Goal: Task Accomplishment & Management: Use online tool/utility

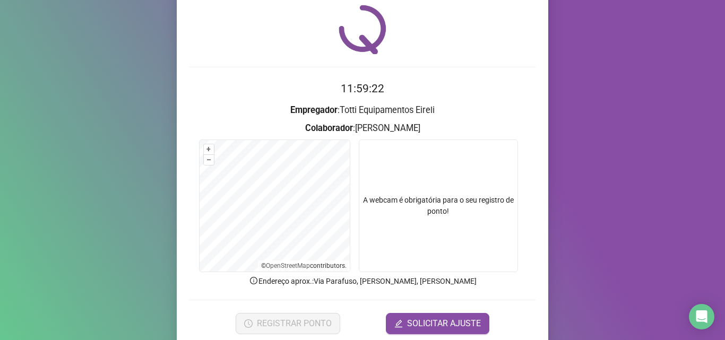
scroll to position [74, 0]
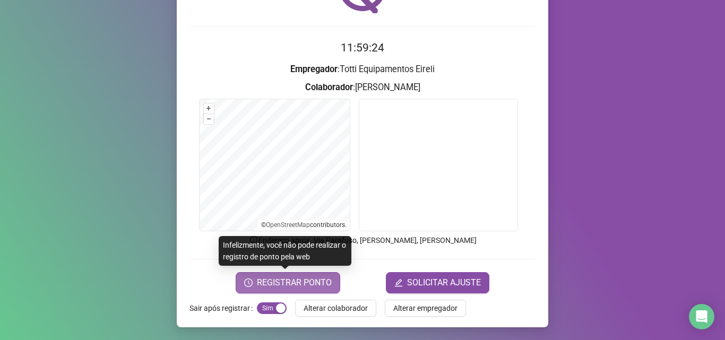
click at [284, 285] on span "REGISTRAR PONTO" at bounding box center [294, 282] width 75 height 13
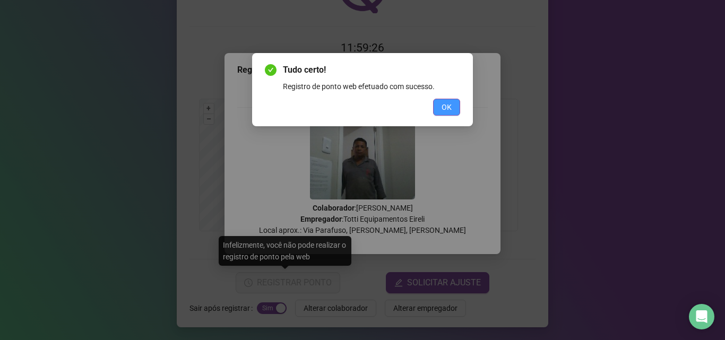
click at [451, 110] on span "OK" at bounding box center [446, 107] width 10 height 12
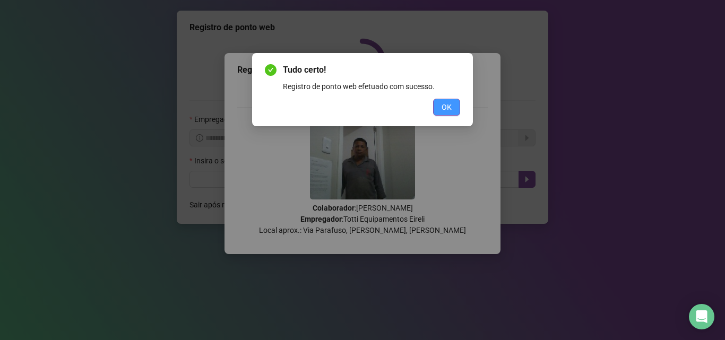
scroll to position [0, 0]
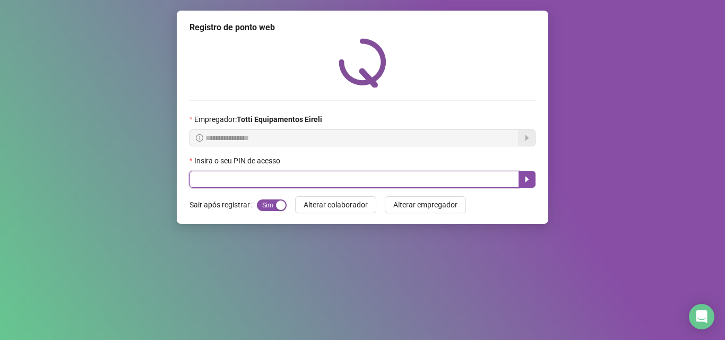
click at [261, 182] on input "text" at bounding box center [353, 179] width 329 height 17
type input "*****"
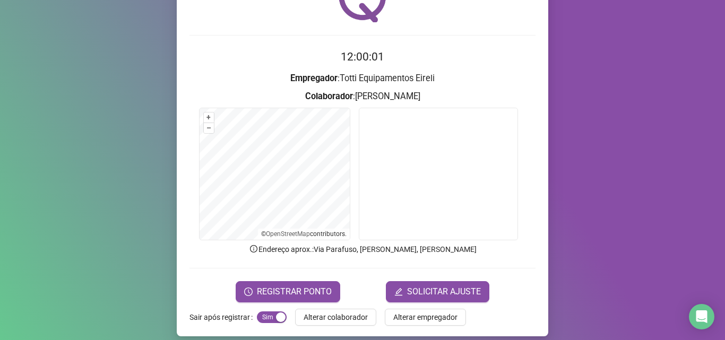
scroll to position [74, 0]
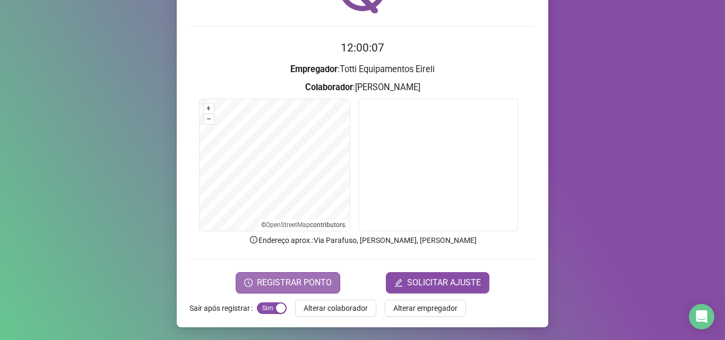
click at [288, 281] on span "REGISTRAR PONTO" at bounding box center [294, 282] width 75 height 13
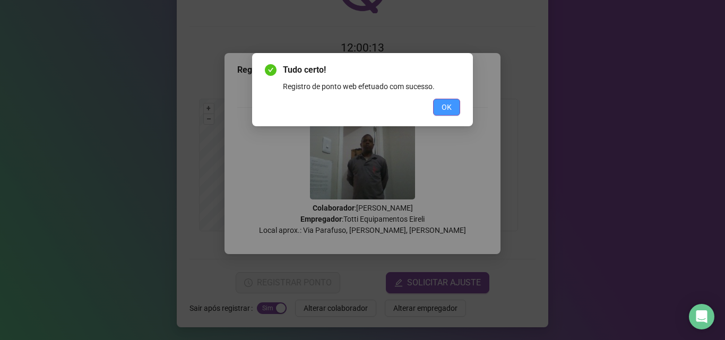
click at [456, 106] on button "OK" at bounding box center [446, 107] width 27 height 17
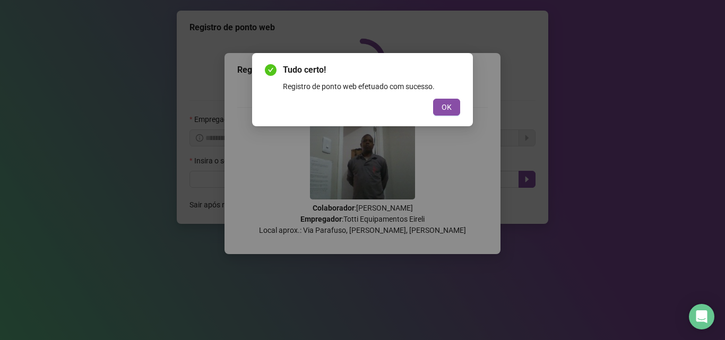
scroll to position [0, 0]
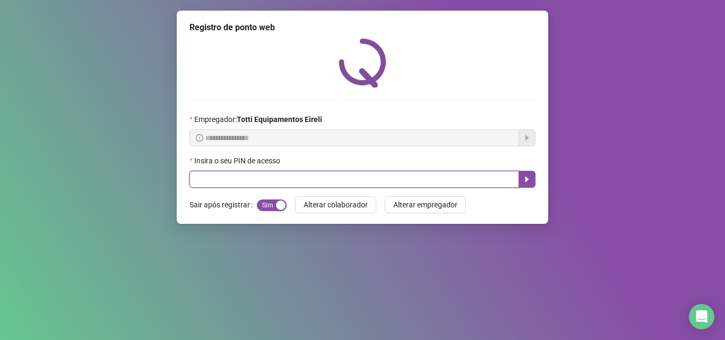
click at [213, 183] on input "text" at bounding box center [353, 179] width 329 height 17
type input "*****"
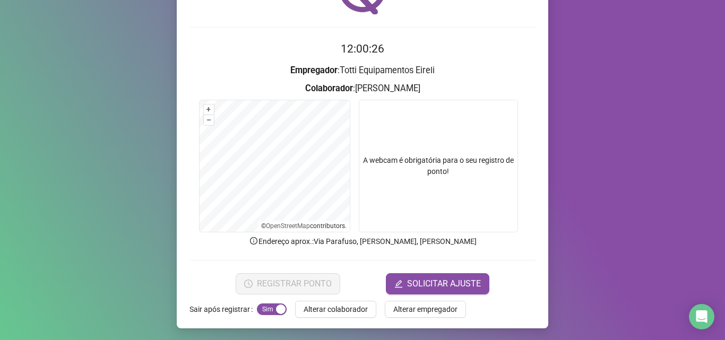
scroll to position [74, 0]
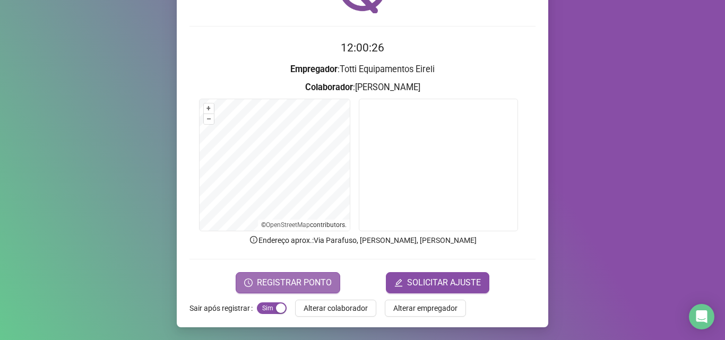
click at [280, 286] on span "REGISTRAR PONTO" at bounding box center [294, 282] width 75 height 13
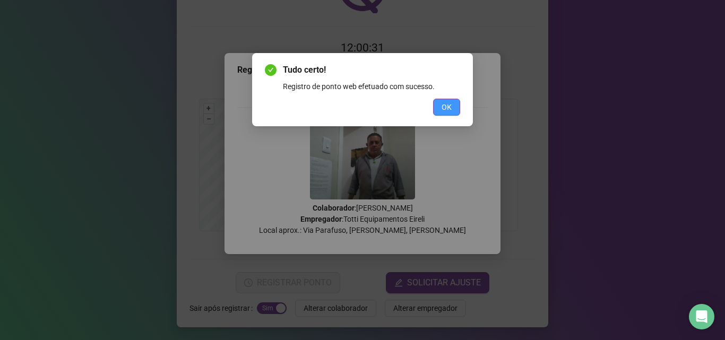
drag, startPoint x: 451, startPoint y: 106, endPoint x: 444, endPoint y: 92, distance: 14.9
click at [451, 104] on button "OK" at bounding box center [446, 107] width 27 height 17
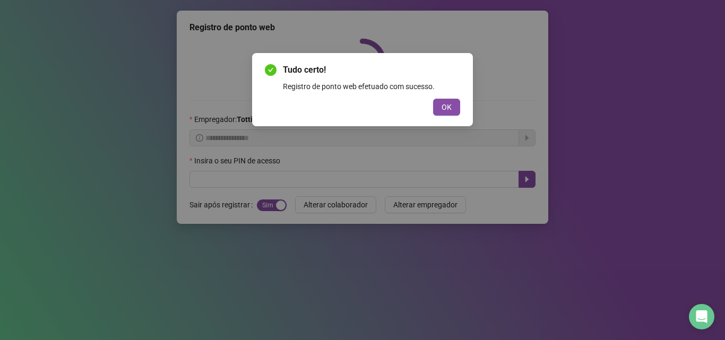
scroll to position [0, 0]
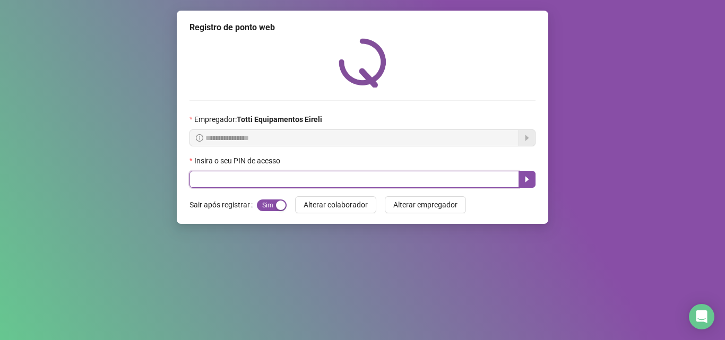
click at [228, 182] on input "text" at bounding box center [353, 179] width 329 height 17
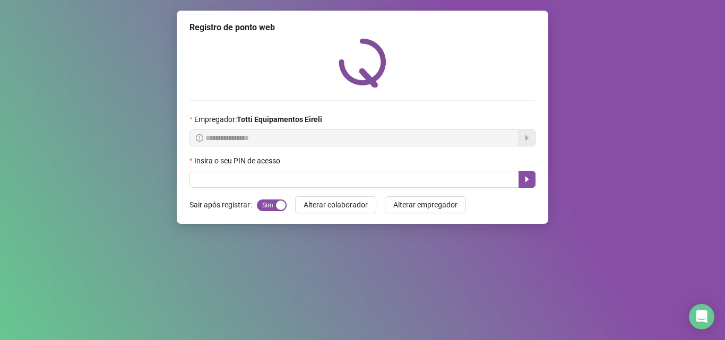
click at [116, 278] on div "**********" at bounding box center [362, 170] width 725 height 340
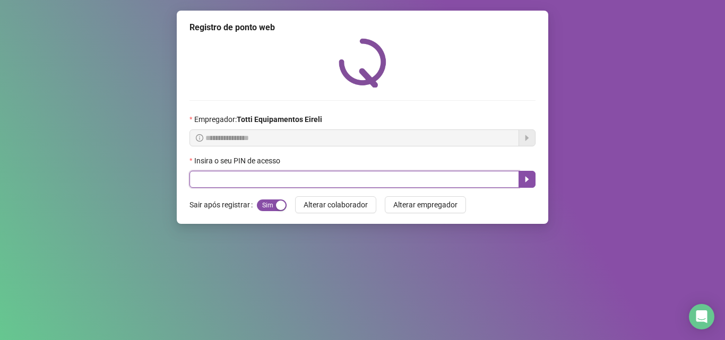
click at [211, 181] on input "text" at bounding box center [353, 179] width 329 height 17
type input "*****"
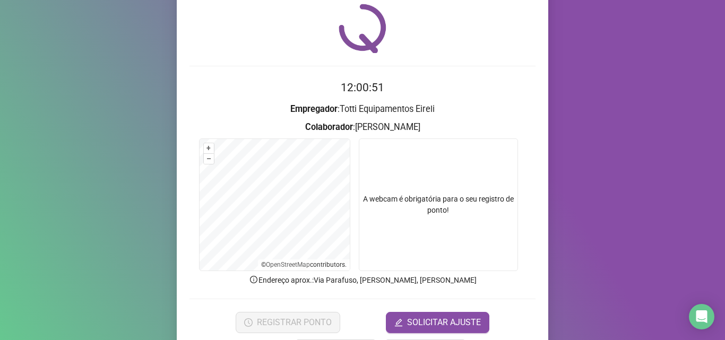
scroll to position [53, 0]
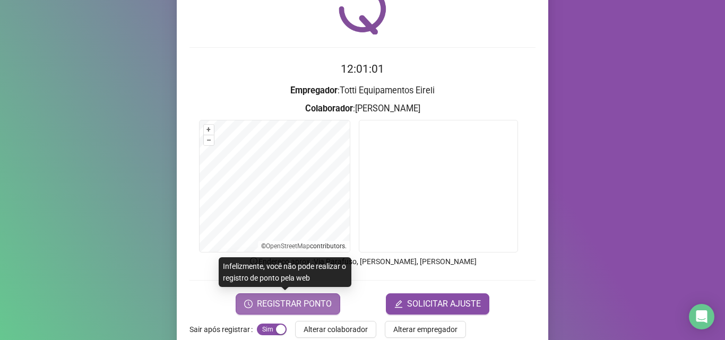
click at [291, 301] on span "REGISTRAR PONTO" at bounding box center [294, 304] width 75 height 13
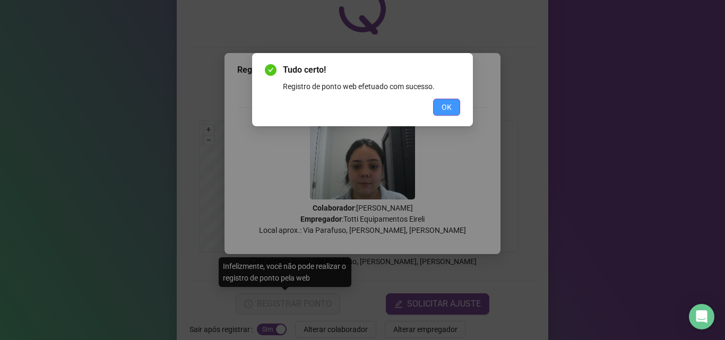
click at [450, 109] on span "OK" at bounding box center [446, 107] width 10 height 12
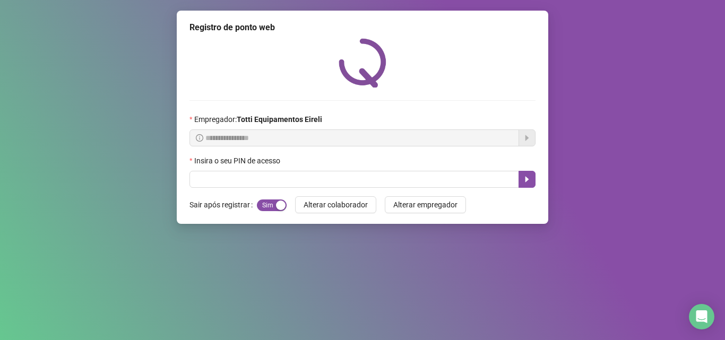
scroll to position [0, 0]
